Goal: Navigation & Orientation: Find specific page/section

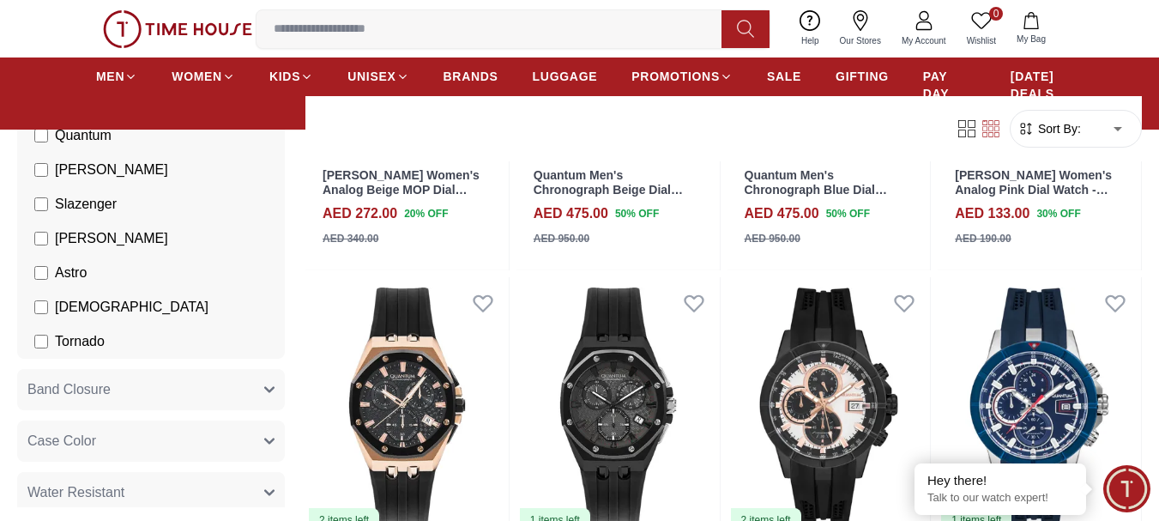
scroll to position [1544, 0]
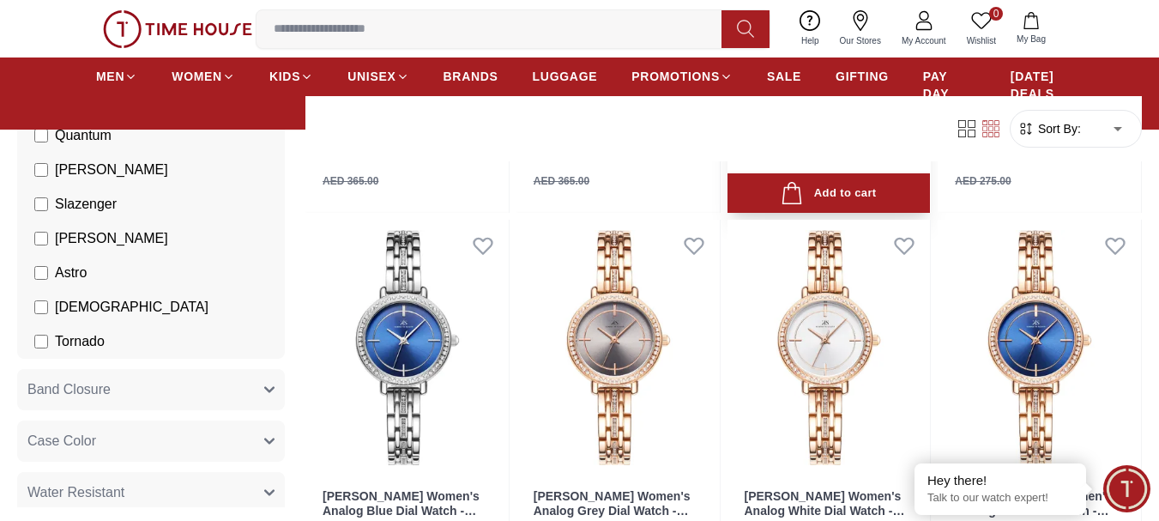
scroll to position [3861, 0]
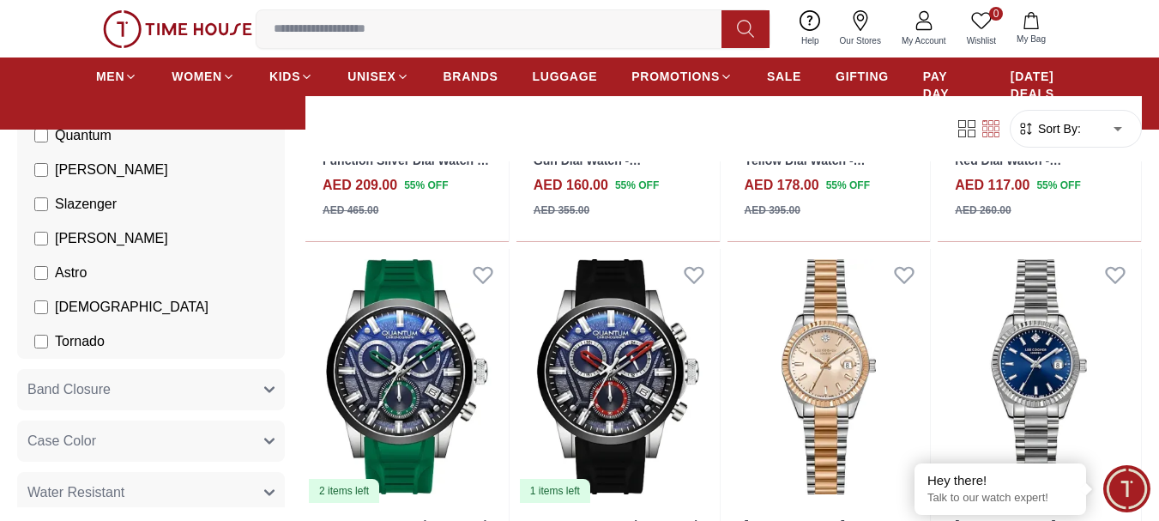
scroll to position [5824, 0]
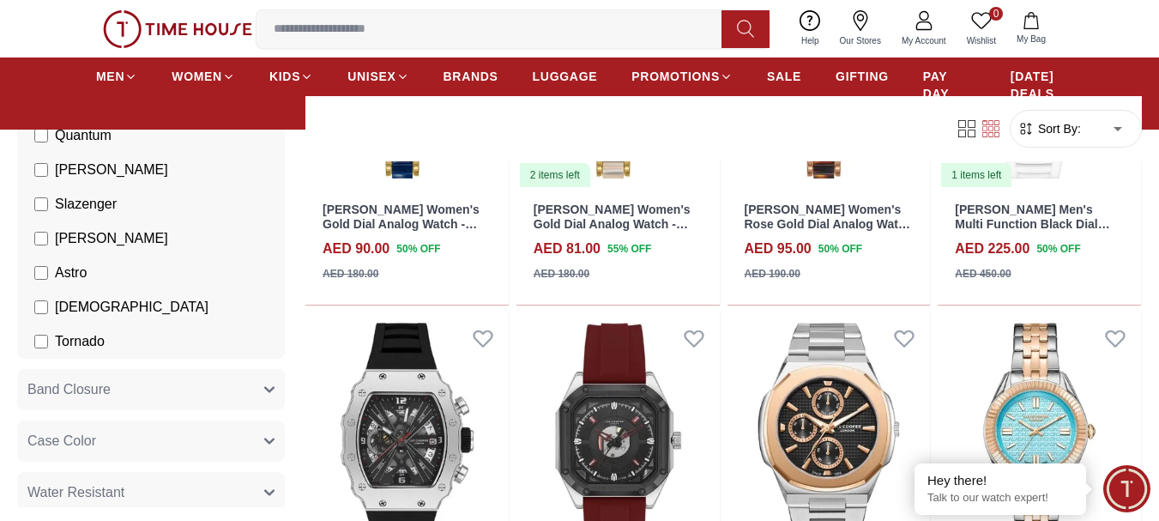
scroll to position [7678, 0]
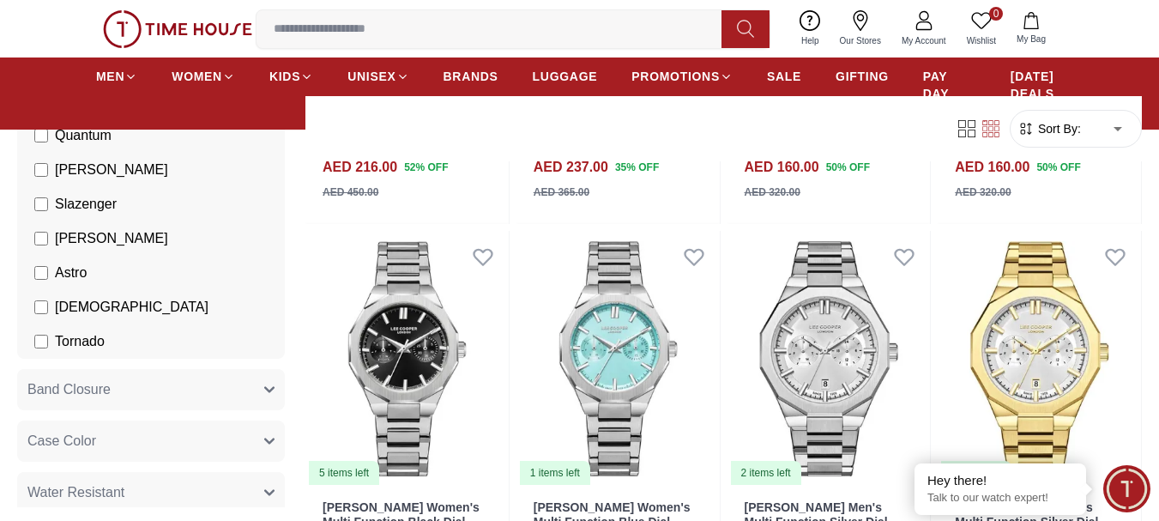
scroll to position [9715, 0]
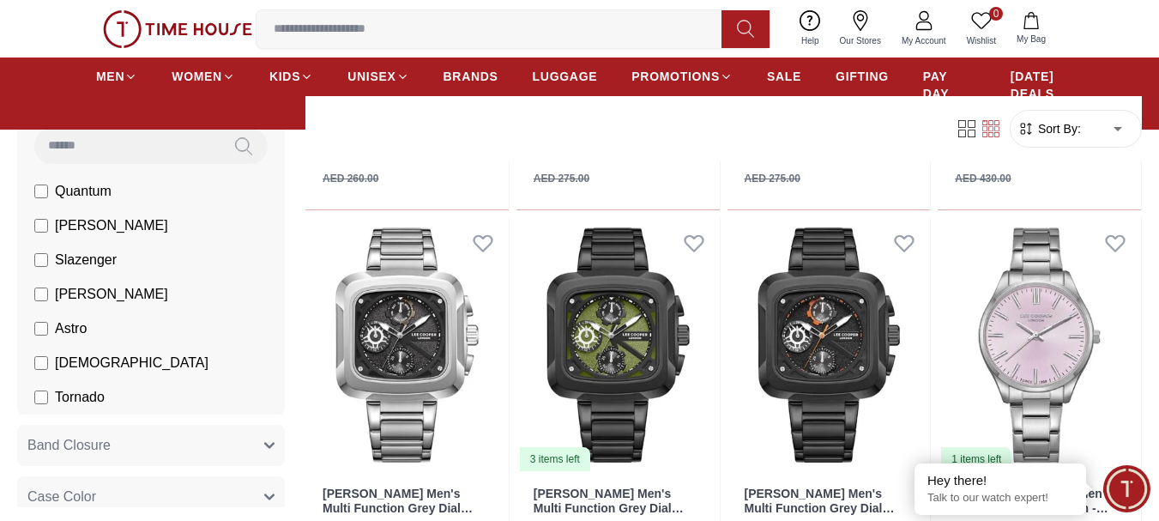
scroll to position [86, 0]
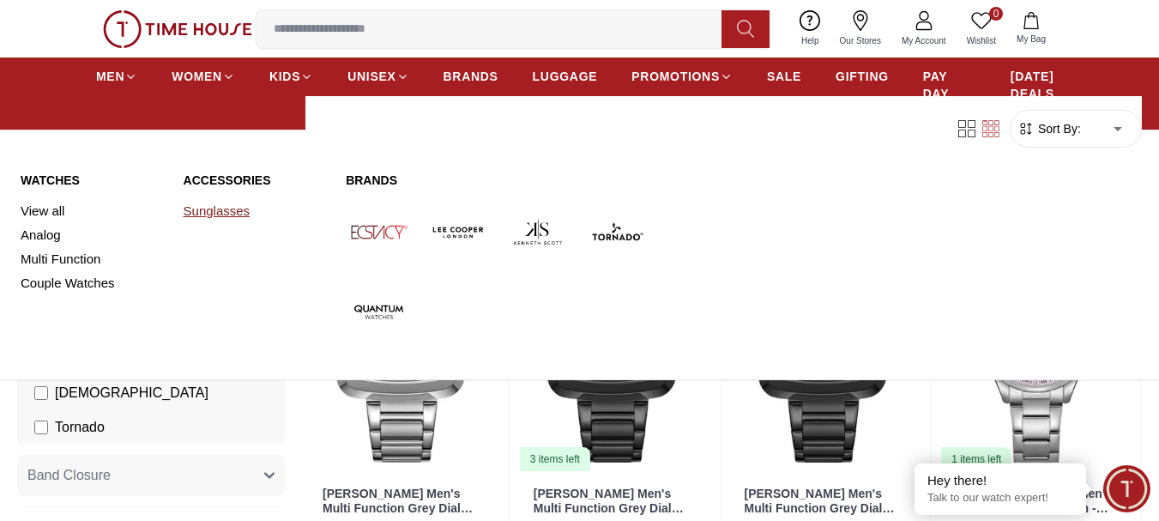
click at [225, 202] on link "Sunglasses" at bounding box center [255, 211] width 142 height 24
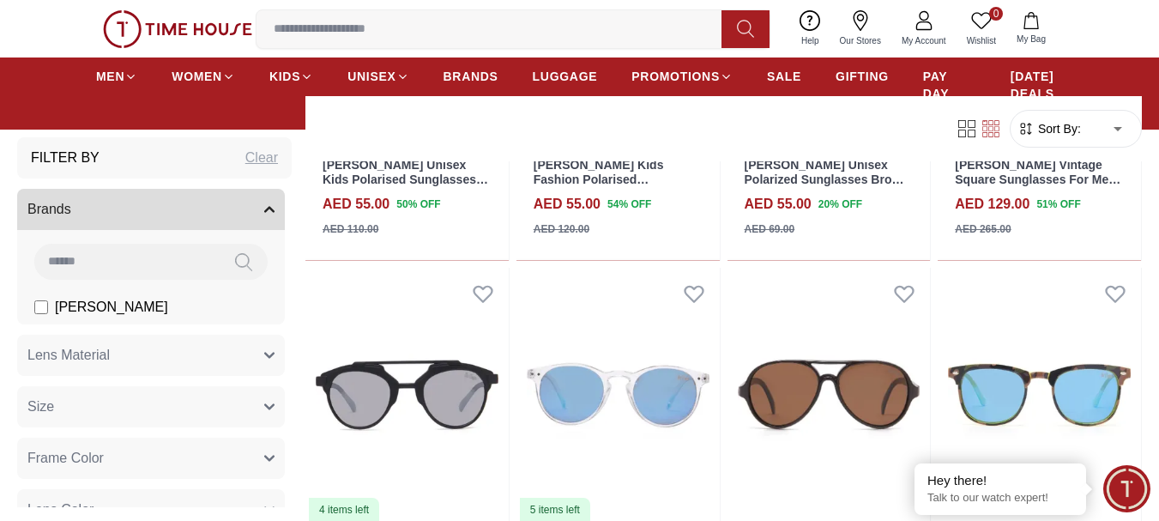
scroll to position [858, 0]
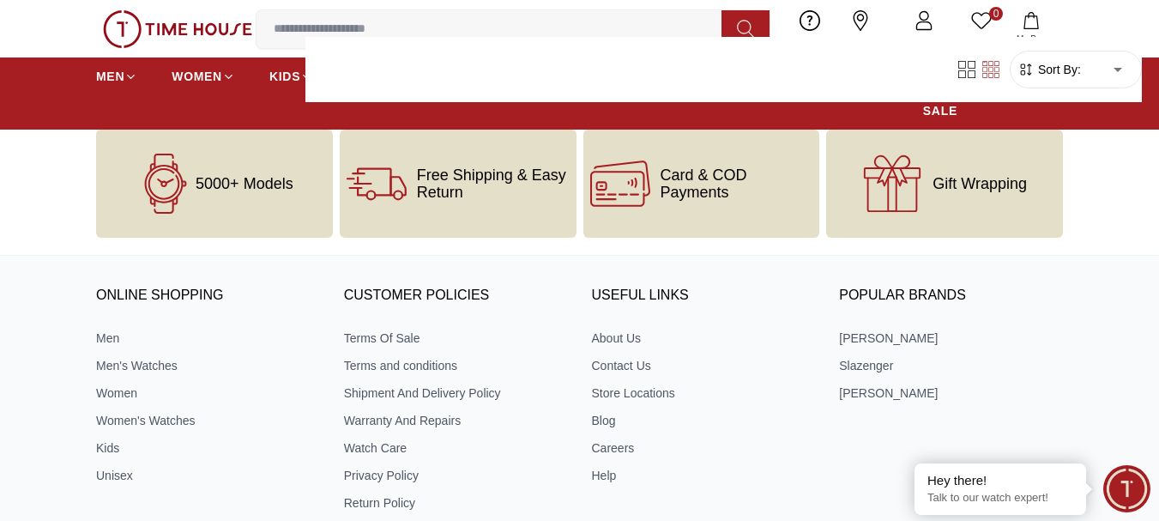
scroll to position [3003, 0]
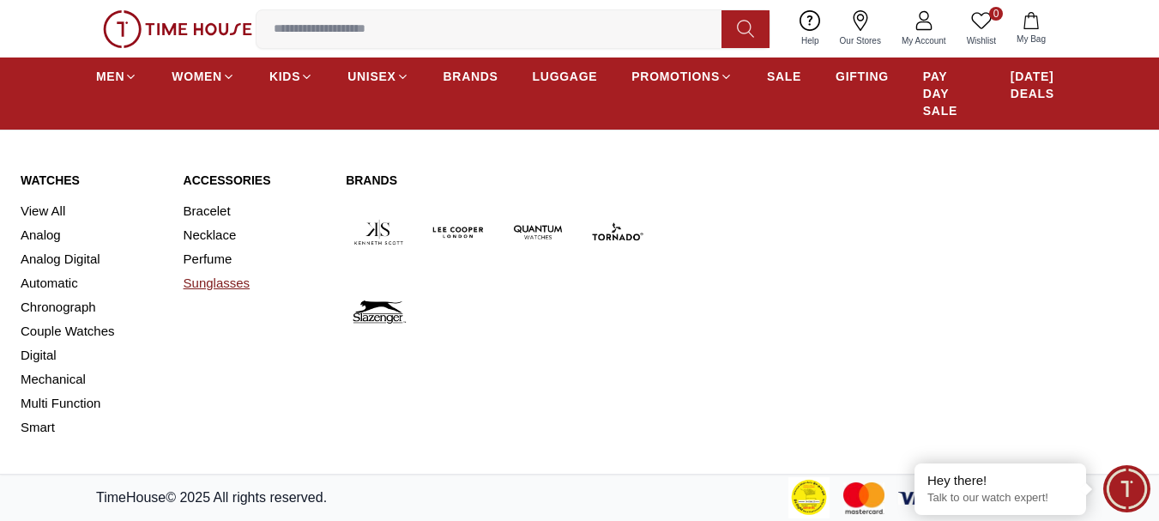
click at [205, 281] on link "Sunglasses" at bounding box center [255, 283] width 142 height 24
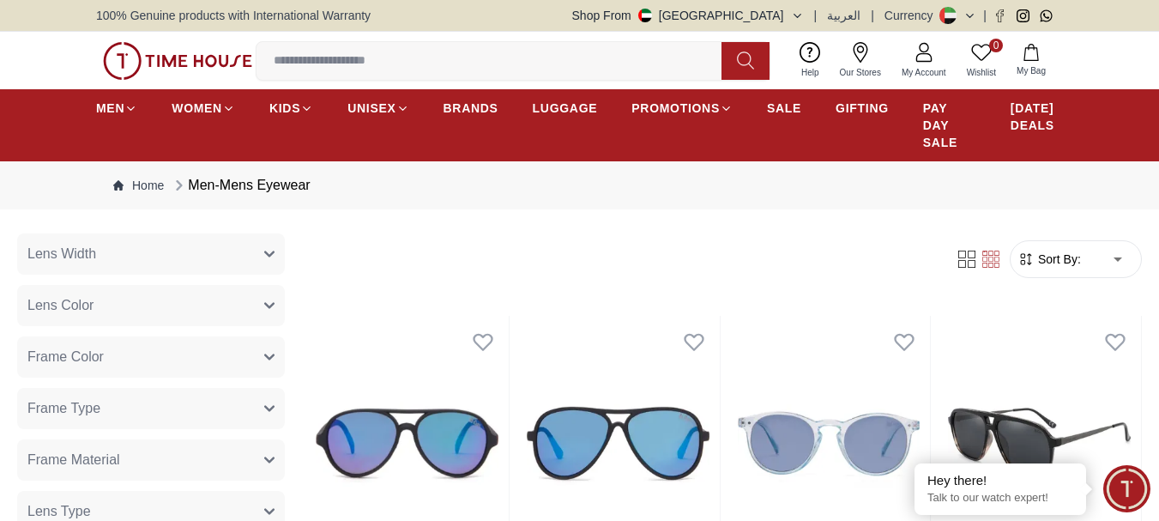
scroll to position [429, 0]
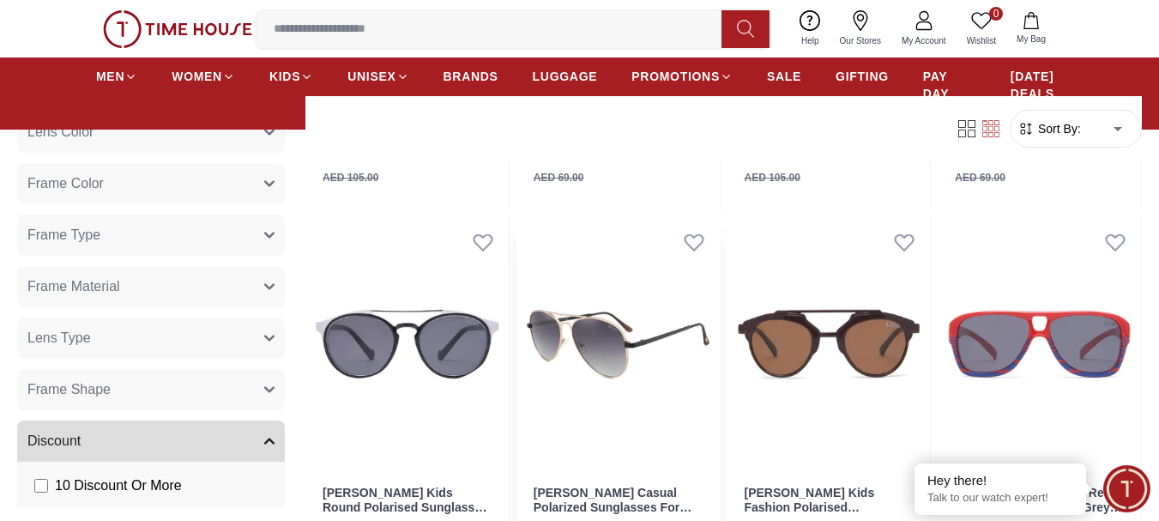
scroll to position [2059, 0]
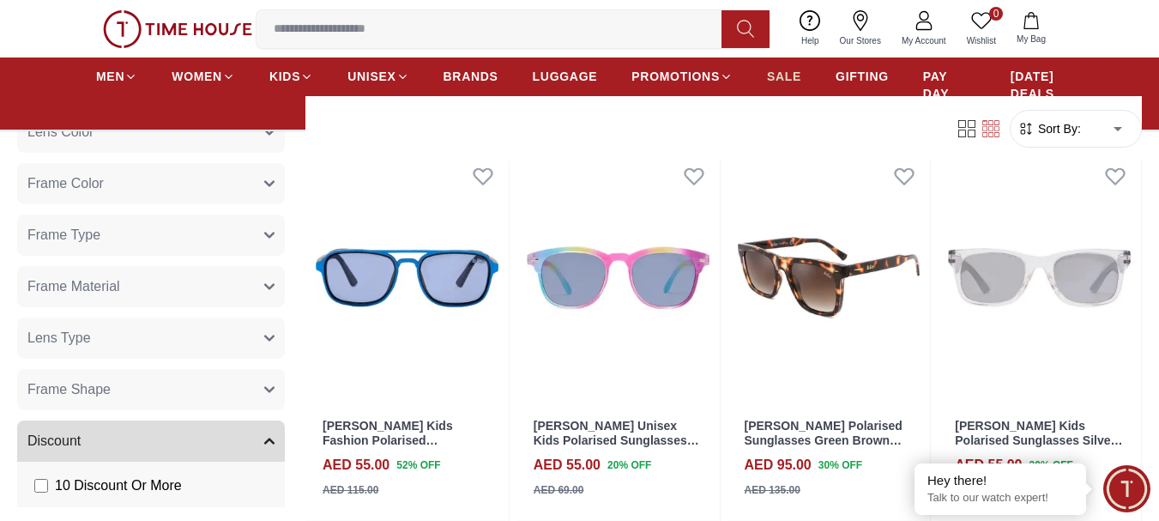
click at [788, 72] on span "SALE" at bounding box center [784, 76] width 34 height 17
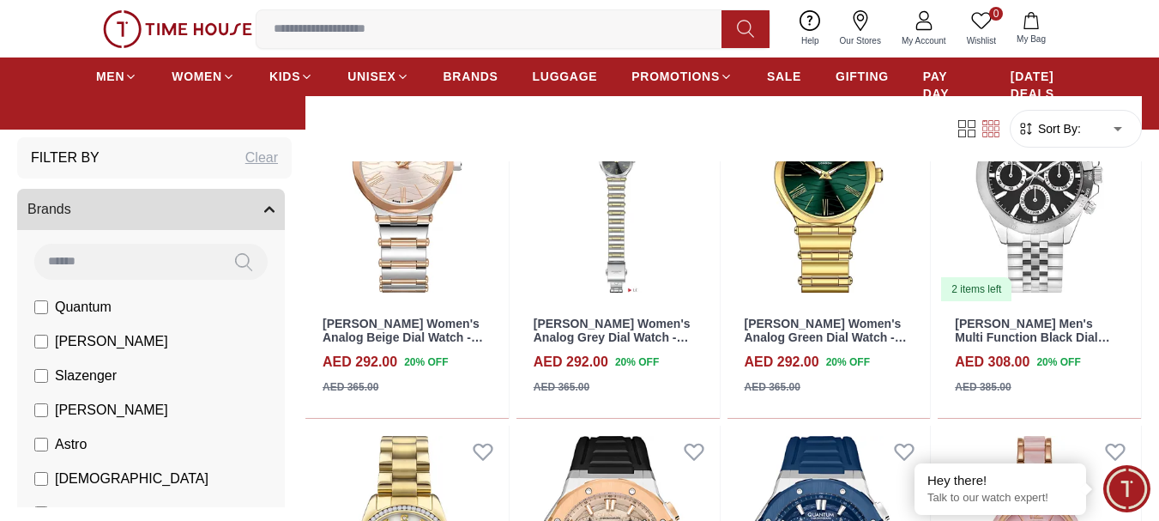
scroll to position [1030, 0]
